Goal: Task Accomplishment & Management: Use online tool/utility

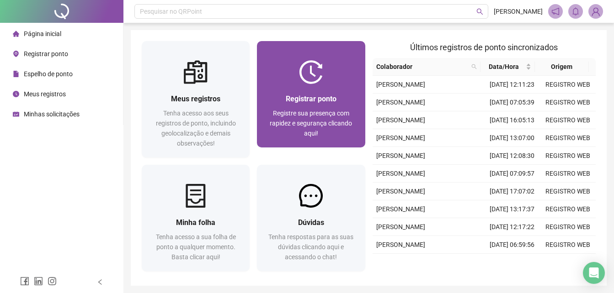
click at [336, 91] on div "Registrar ponto Registre sua presença com rapidez e segurança clicando aqui!" at bounding box center [311, 116] width 108 height 64
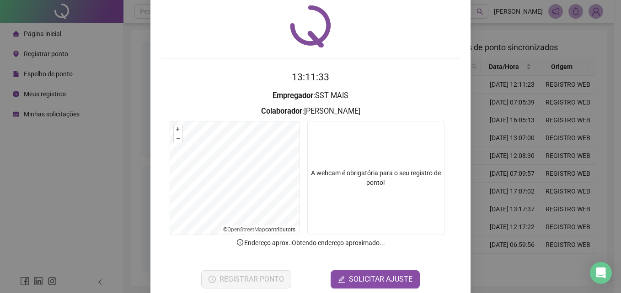
scroll to position [43, 0]
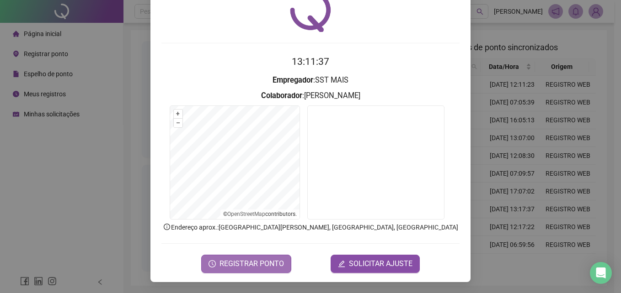
click at [253, 263] on span "REGISTRAR PONTO" at bounding box center [251, 264] width 64 height 11
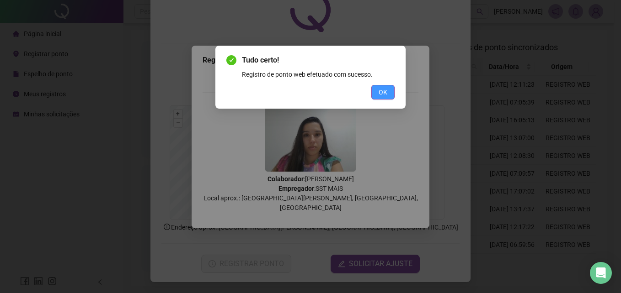
click at [384, 94] on span "OK" at bounding box center [382, 92] width 9 height 10
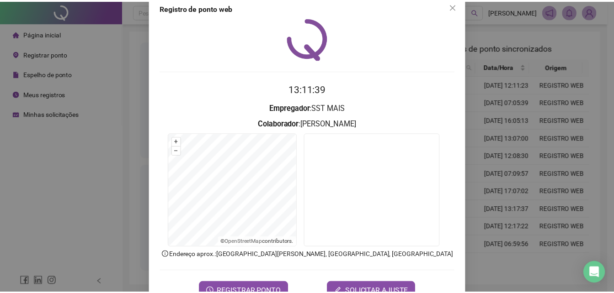
scroll to position [0, 0]
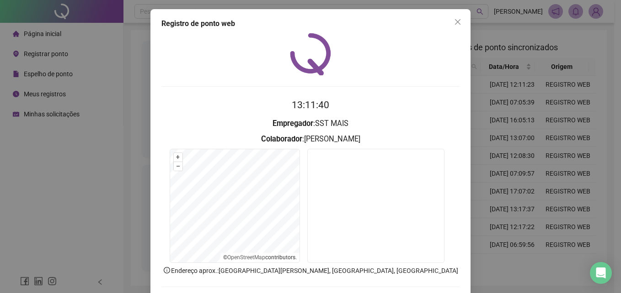
click at [457, 22] on icon "close" at bounding box center [457, 21] width 7 height 7
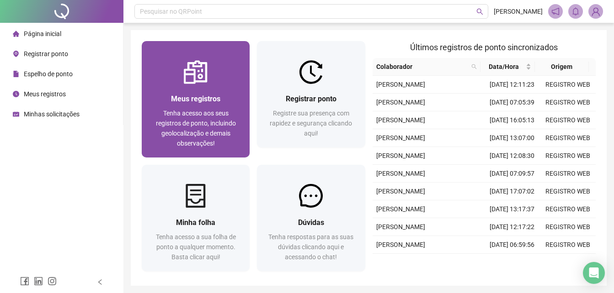
click at [197, 114] on span "Tenha acesso aos seus registros de ponto, incluindo geolocalização e demais obs…" at bounding box center [196, 128] width 80 height 37
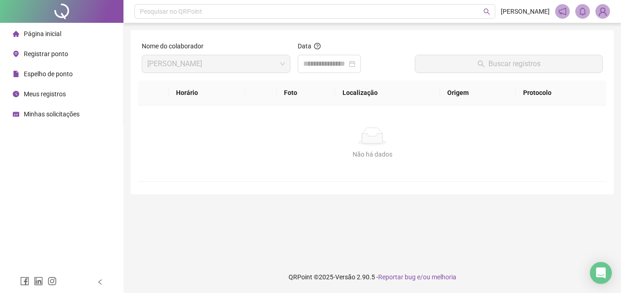
drag, startPoint x: 87, startPoint y: 35, endPoint x: 92, endPoint y: 36, distance: 5.7
click at [87, 35] on li "Página inicial" at bounding box center [61, 34] width 119 height 18
